Goal: Information Seeking & Learning: Learn about a topic

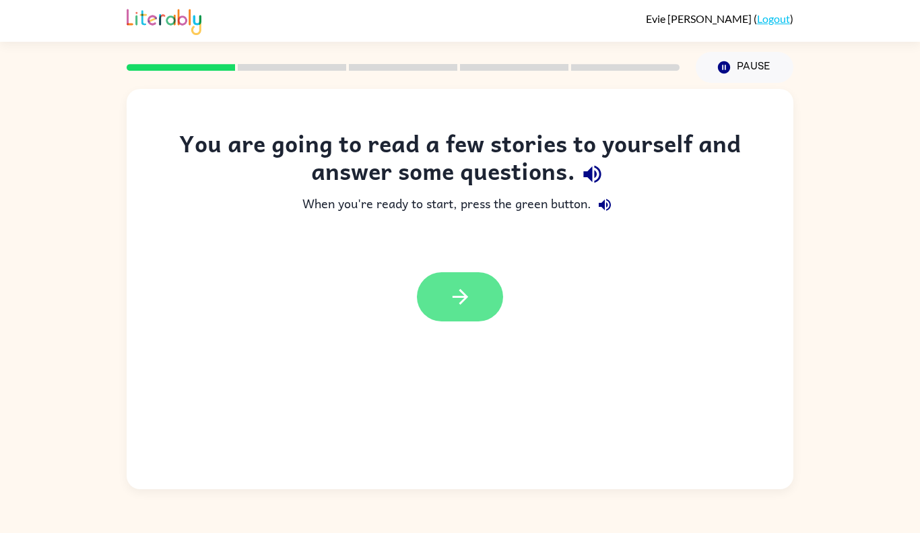
click at [477, 294] on button "button" at bounding box center [460, 296] width 86 height 49
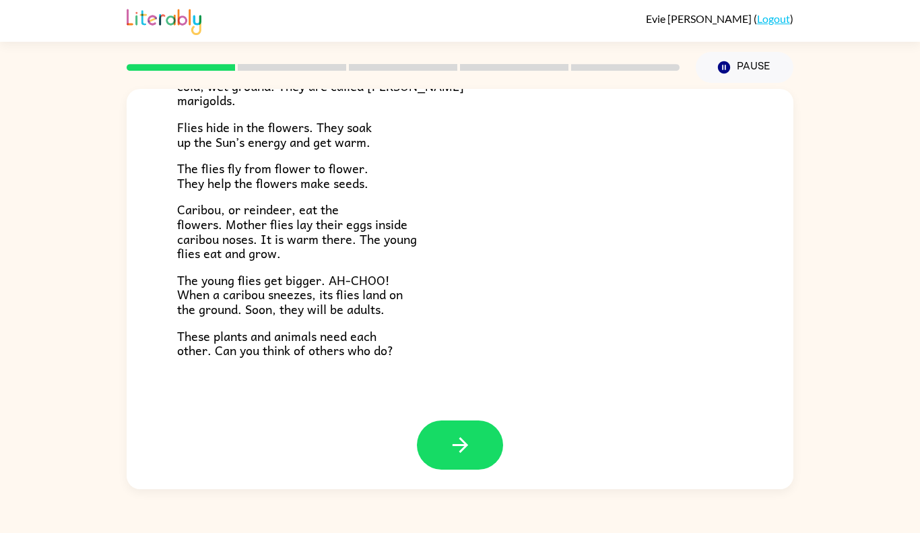
scroll to position [253, 0]
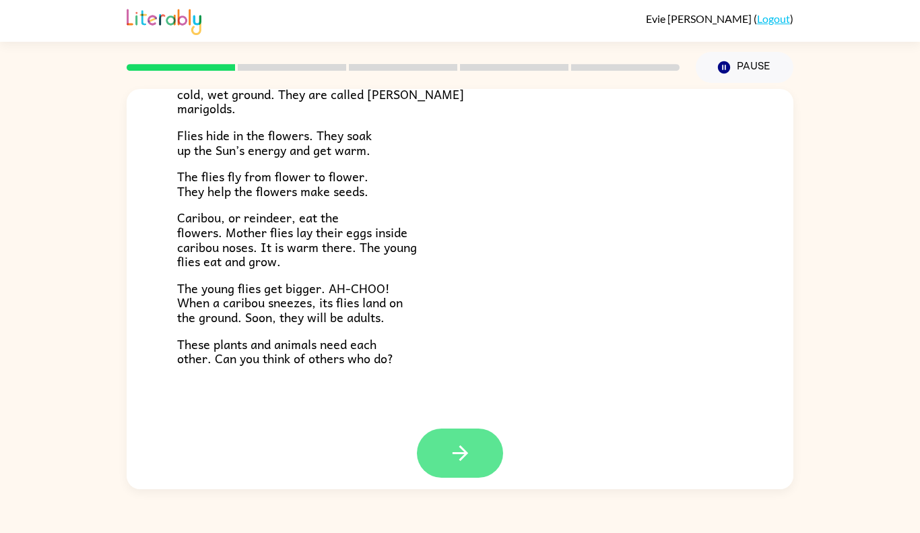
click at [480, 461] on button "button" at bounding box center [460, 453] width 86 height 49
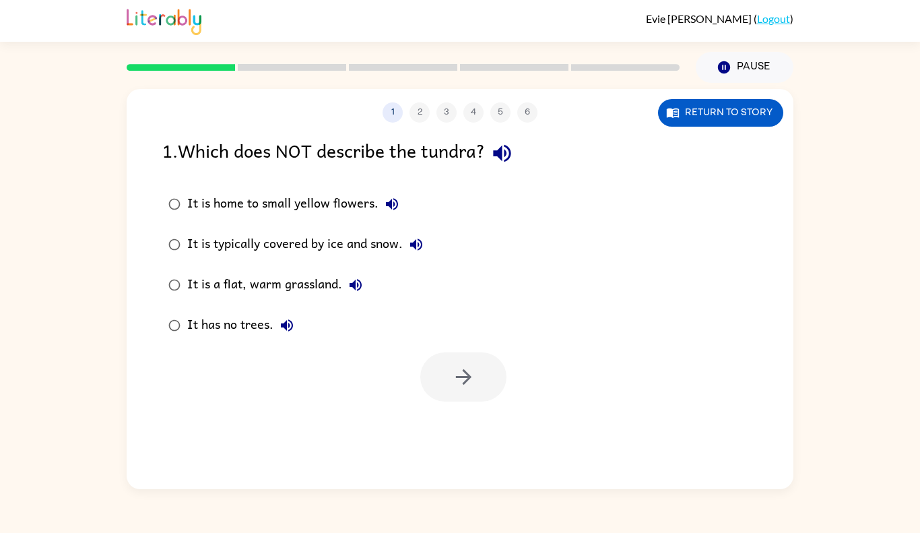
scroll to position [0, 0]
click at [480, 461] on div "1 2 3 4 5 6 Return to story 1 . Which does NOT describe the tundra? It is home …" at bounding box center [460, 289] width 667 height 400
click at [432, 385] on button "button" at bounding box center [463, 376] width 86 height 49
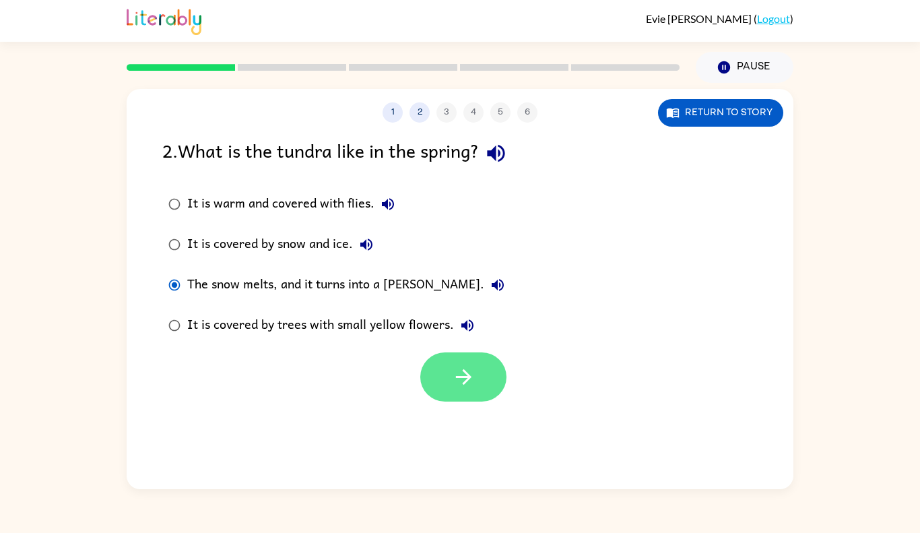
click at [493, 387] on button "button" at bounding box center [463, 376] width 86 height 49
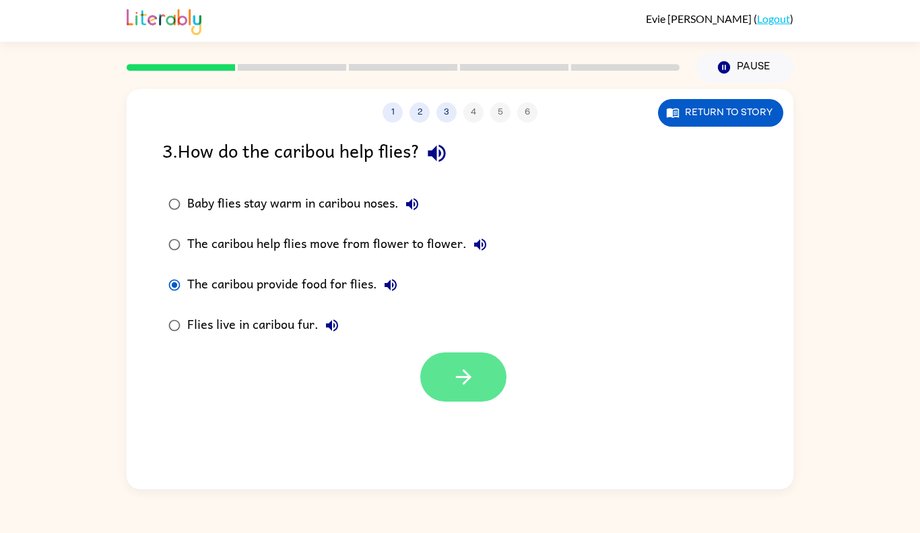
click at [475, 382] on button "button" at bounding box center [463, 376] width 86 height 49
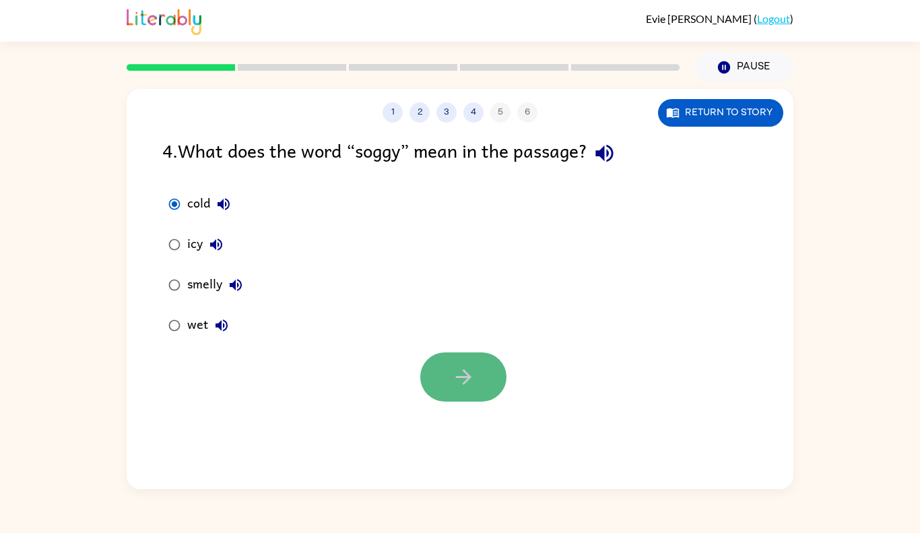
click at [460, 374] on icon "button" at bounding box center [464, 377] width 24 height 24
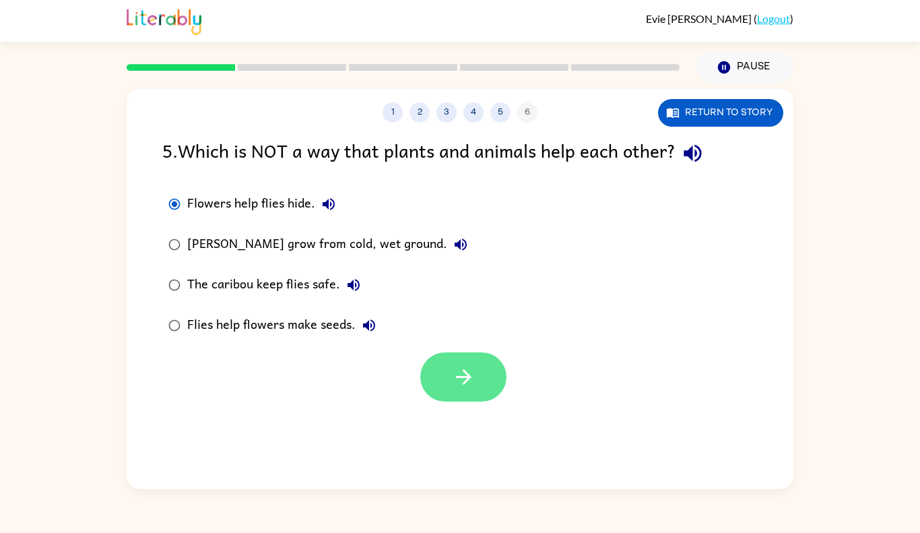
click at [471, 394] on button "button" at bounding box center [463, 376] width 86 height 49
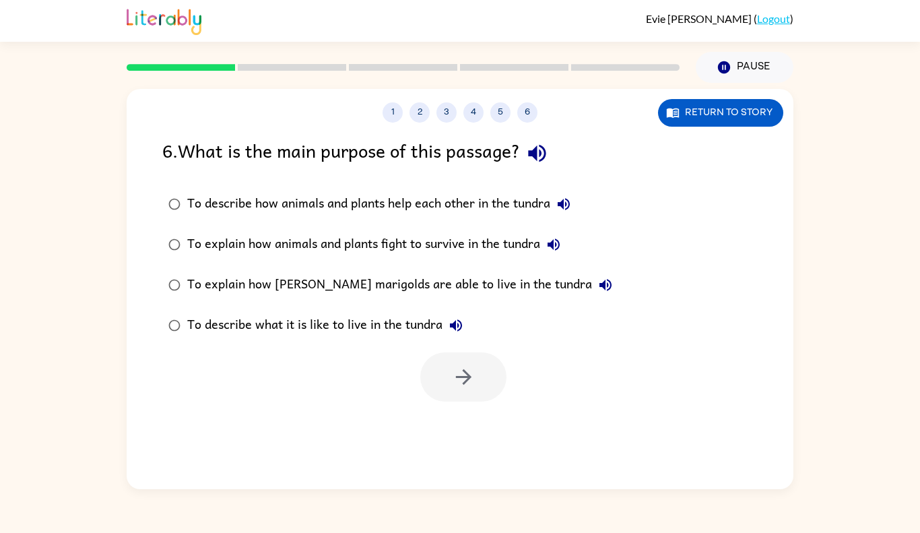
click at [151, 9] on img at bounding box center [164, 20] width 75 height 30
